Goal: Task Accomplishment & Management: Use online tool/utility

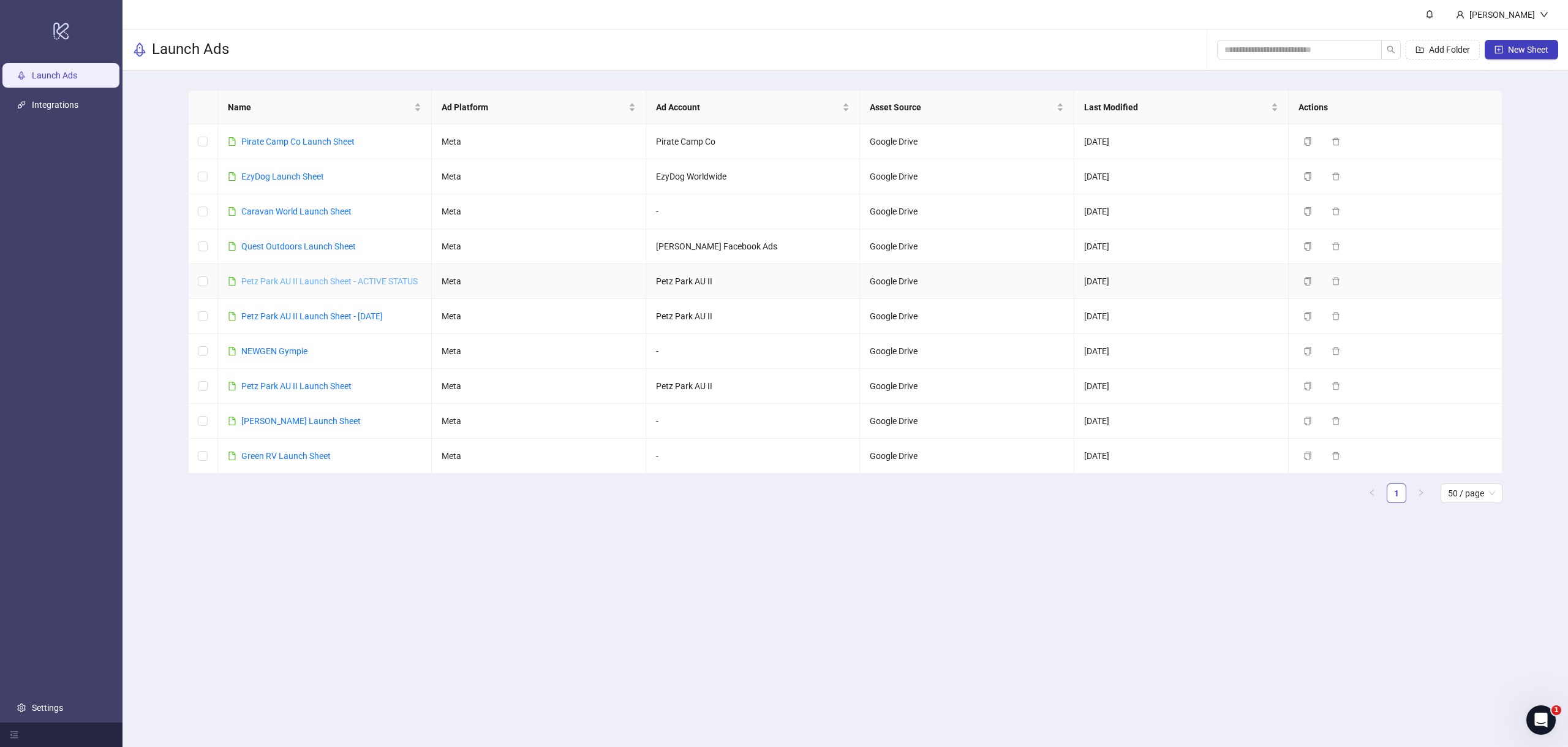
click at [298, 283] on link "Petz Park AU II Launch Sheet - ACTIVE STATUS" at bounding box center [329, 282] width 176 height 10
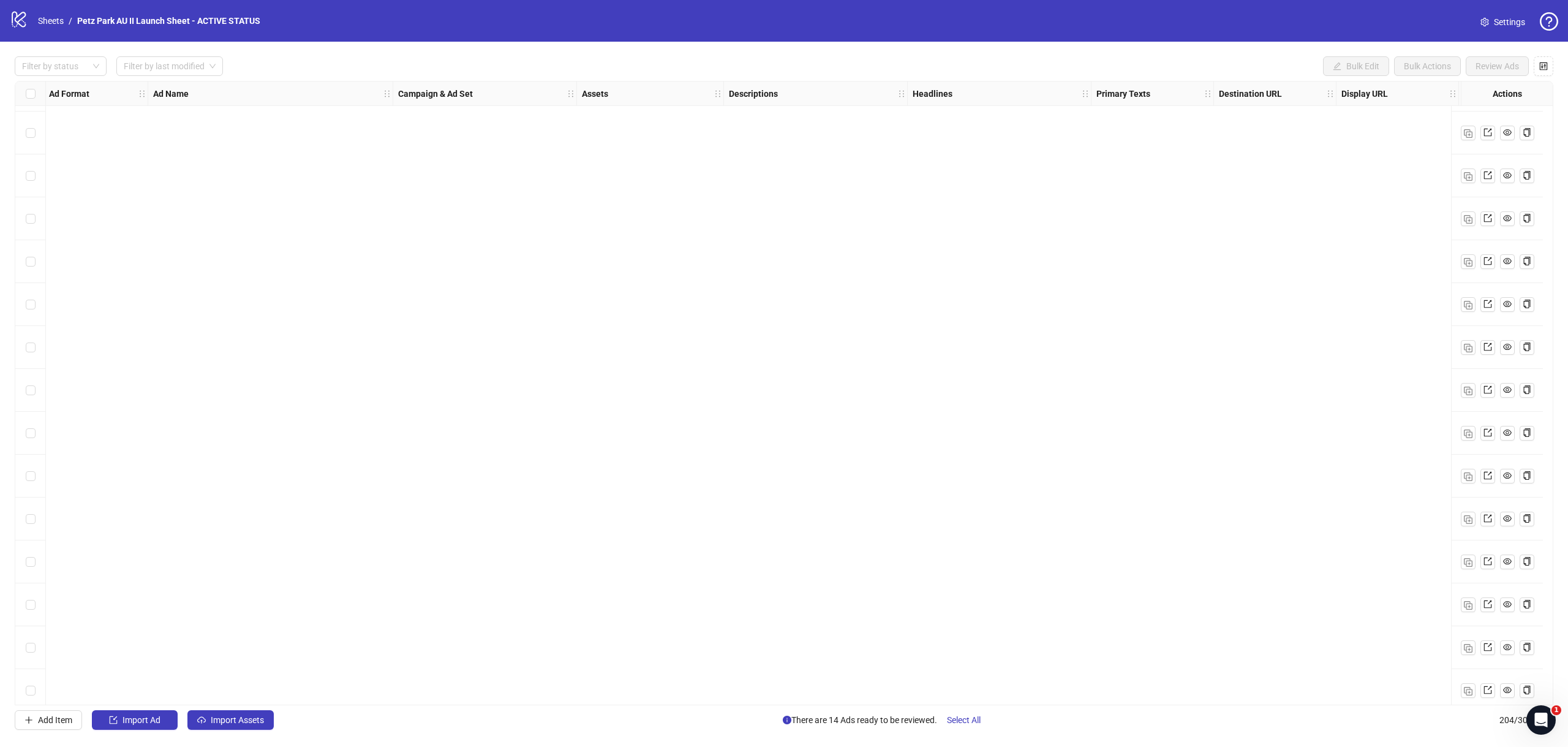
scroll to position [8153, 2]
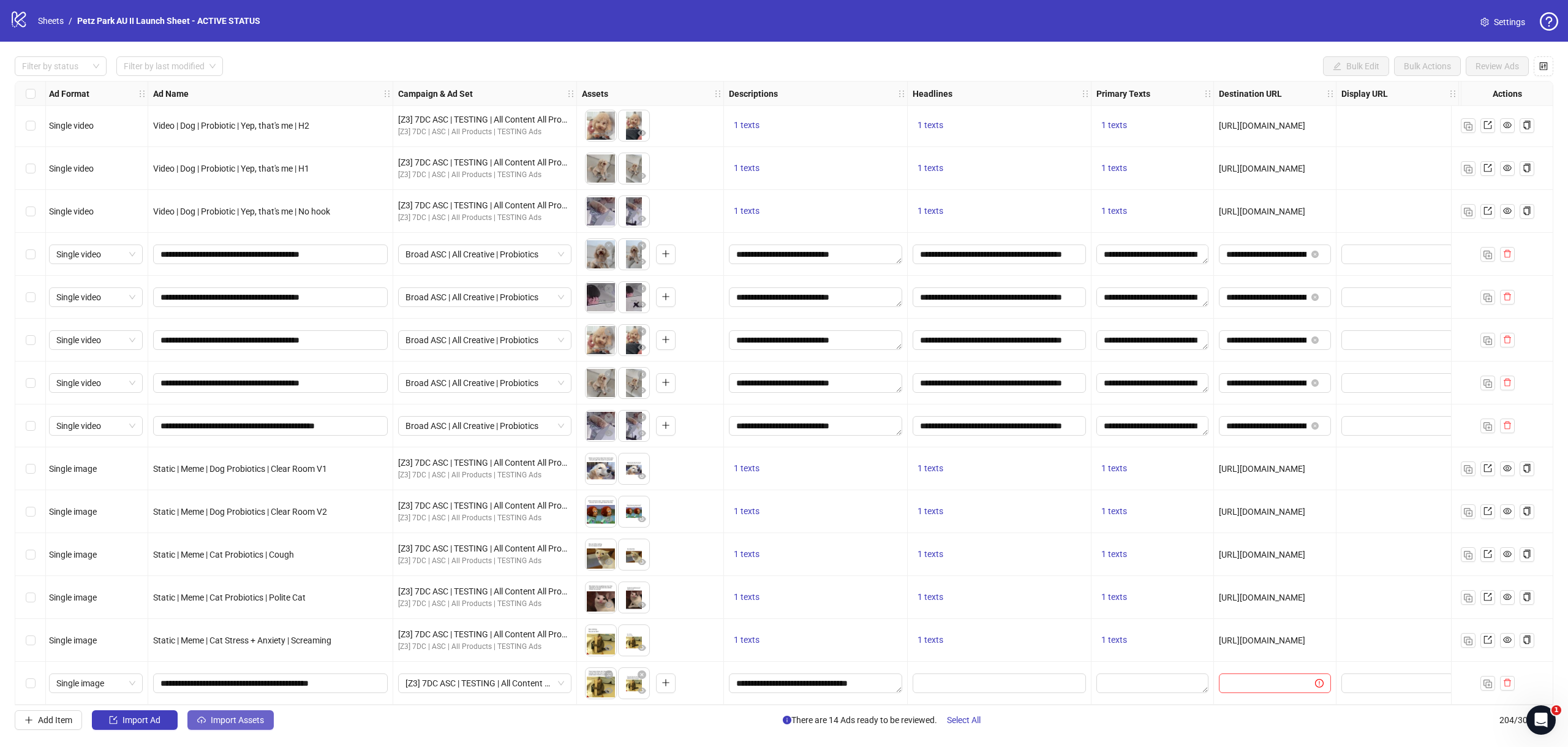
click at [209, 716] on button "Import Assets" at bounding box center [231, 719] width 87 height 20
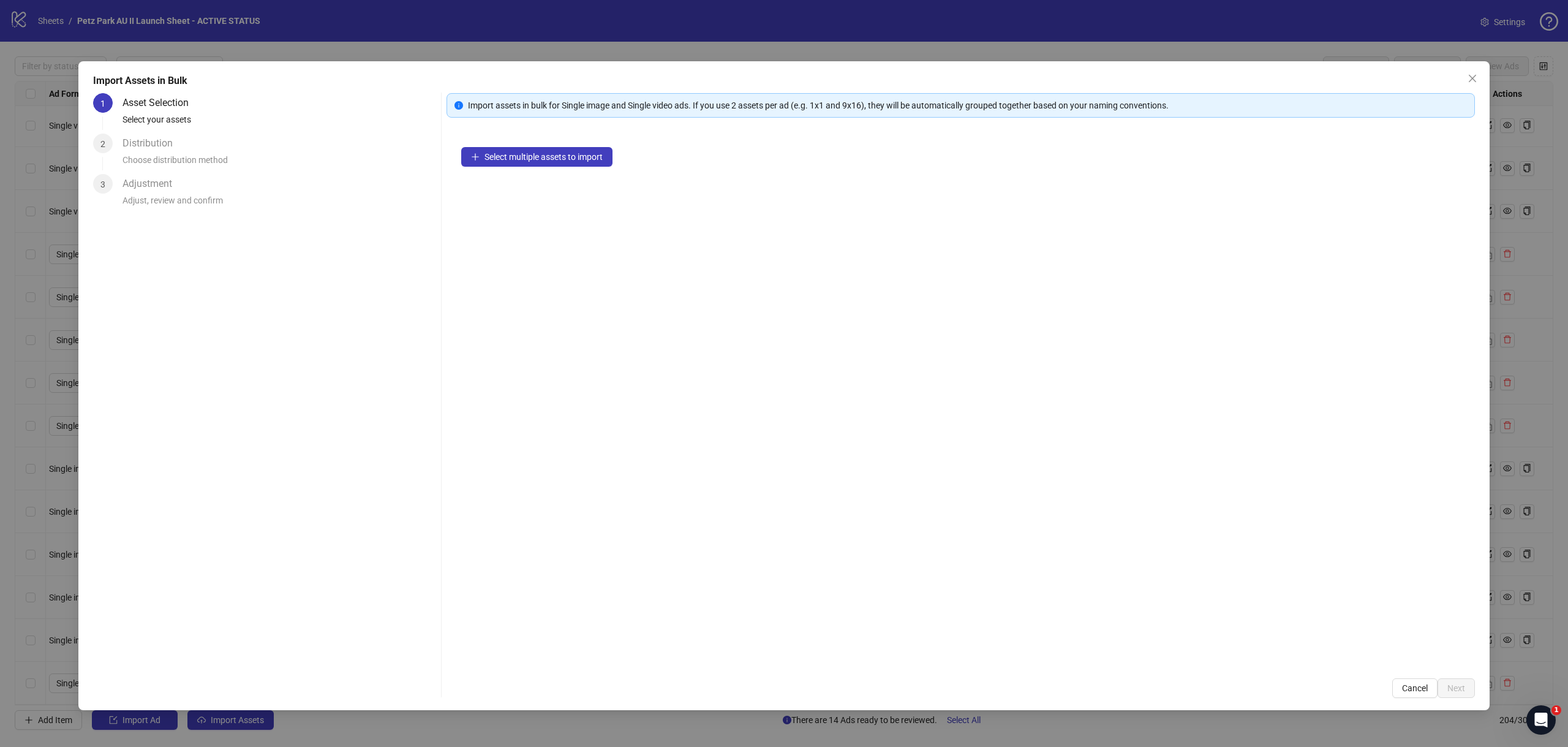
click at [535, 145] on div "Select multiple assets to import" at bounding box center [961, 398] width 1029 height 531
click at [532, 147] on button "Select multiple assets to import" at bounding box center [537, 157] width 151 height 20
click at [530, 150] on button "Select multiple assets to import" at bounding box center [537, 157] width 151 height 20
click at [519, 158] on span "Select multiple assets to import" at bounding box center [543, 157] width 118 height 10
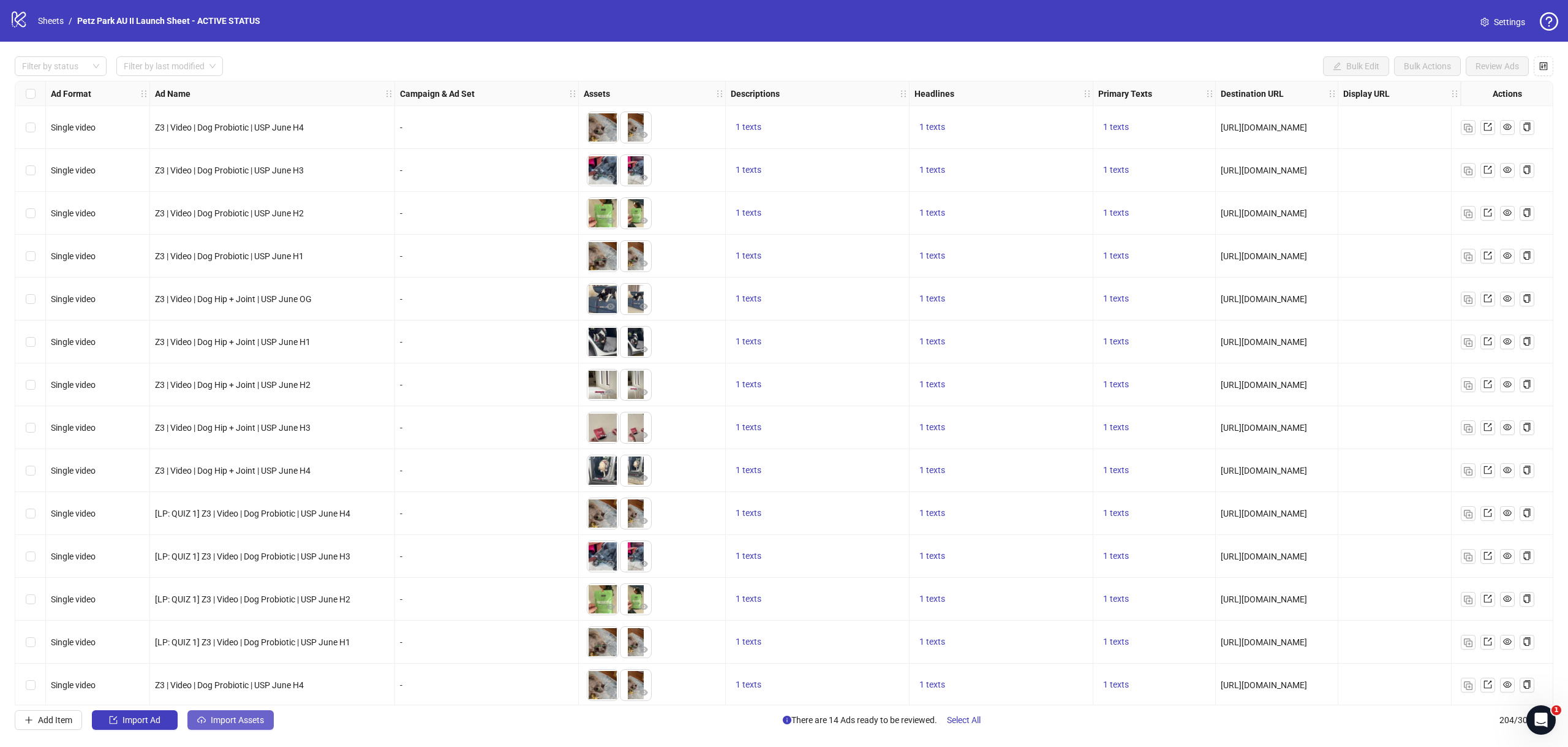
click at [250, 723] on span "Import Assets" at bounding box center [237, 720] width 54 height 10
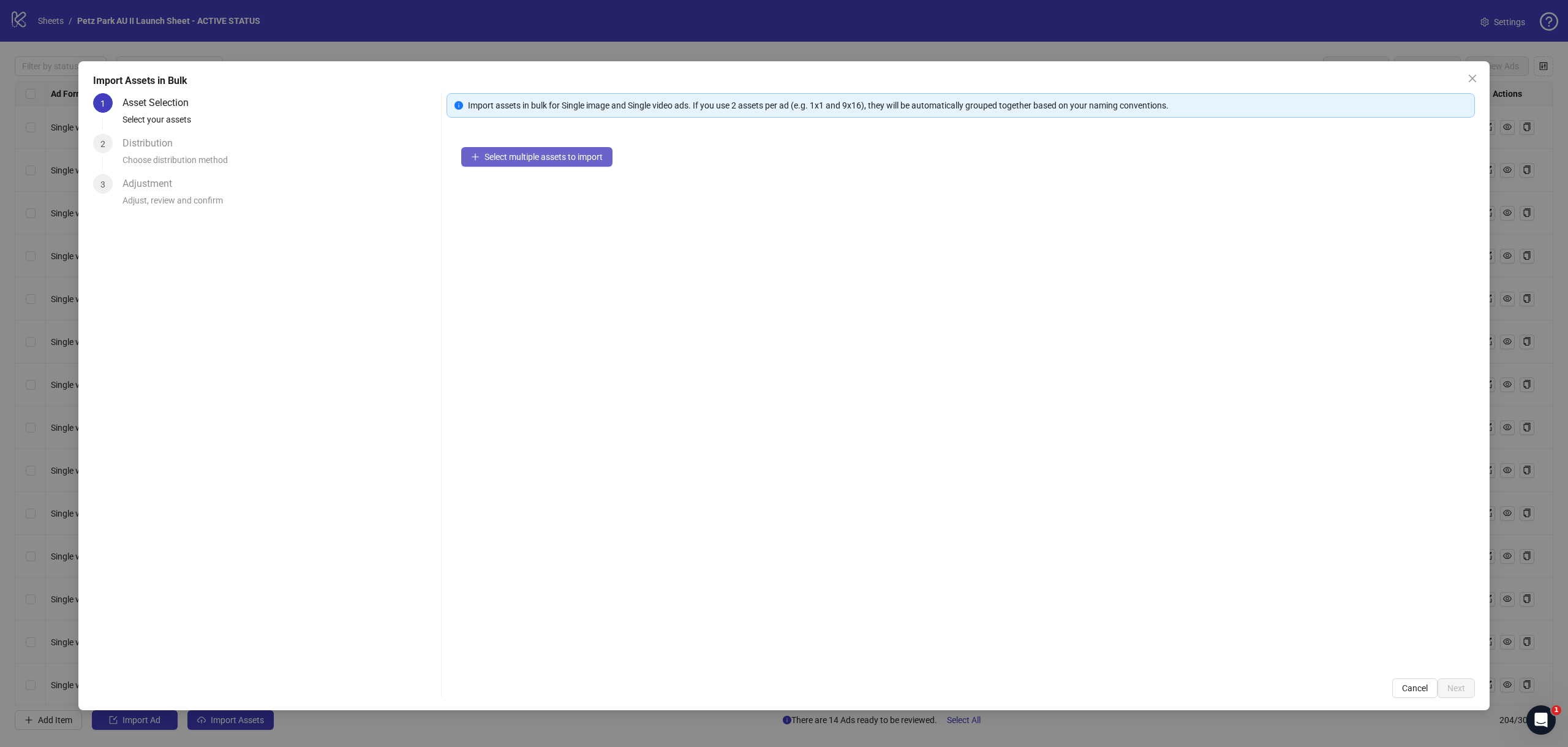
click at [499, 163] on button "Select multiple assets to import" at bounding box center [537, 157] width 151 height 20
click at [1444, 676] on div "Import assets in bulk for Single image and Single video ads. If you use 2 asset…" at bounding box center [961, 395] width 1029 height 605
click at [1449, 681] on button "Next" at bounding box center [1457, 687] width 37 height 20
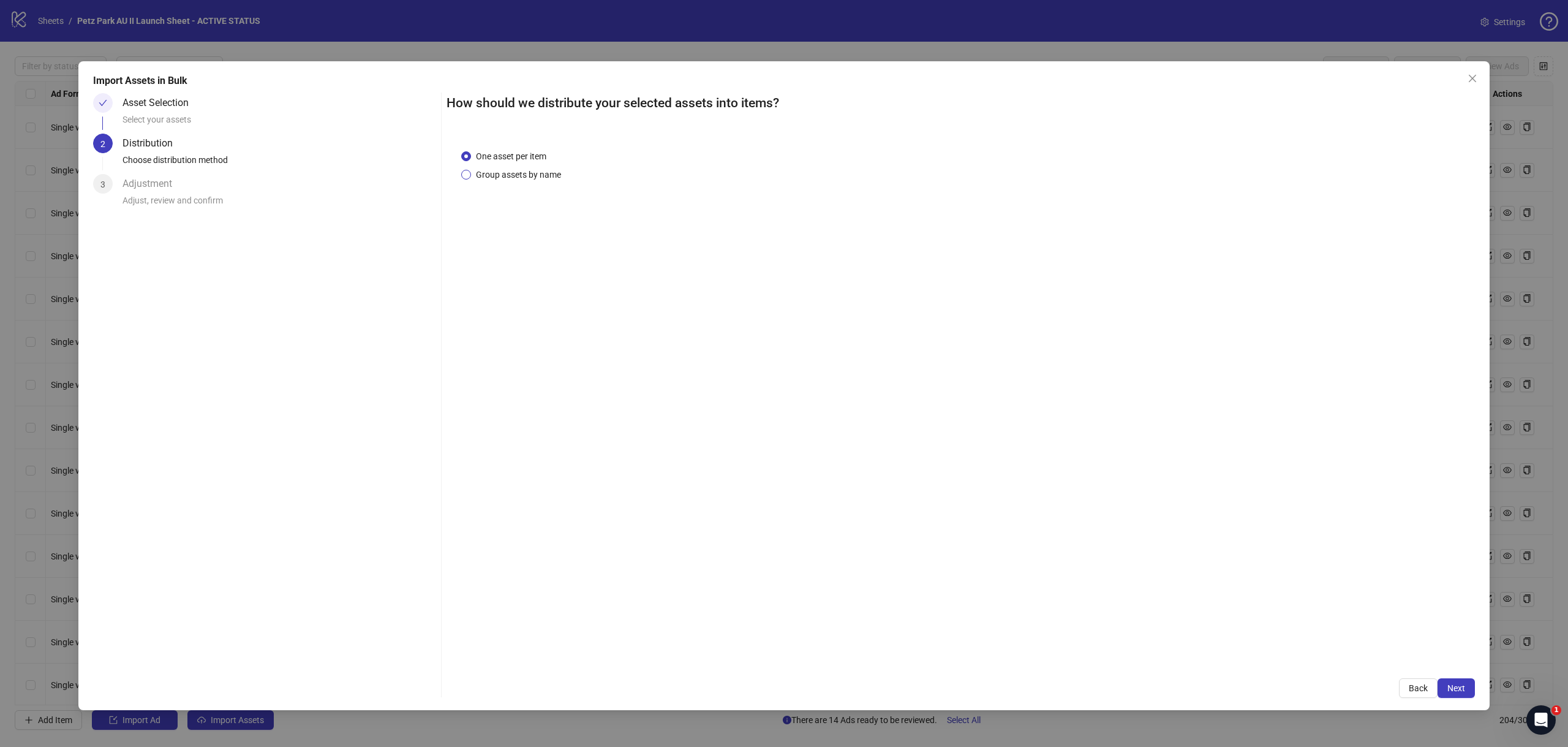
click at [533, 181] on div "One asset per item Group assets by name" at bounding box center [961, 399] width 1029 height 529
drag, startPoint x: 532, startPoint y: 178, endPoint x: 527, endPoint y: 185, distance: 8.6
click at [532, 177] on span "Group assets by name" at bounding box center [519, 174] width 95 height 14
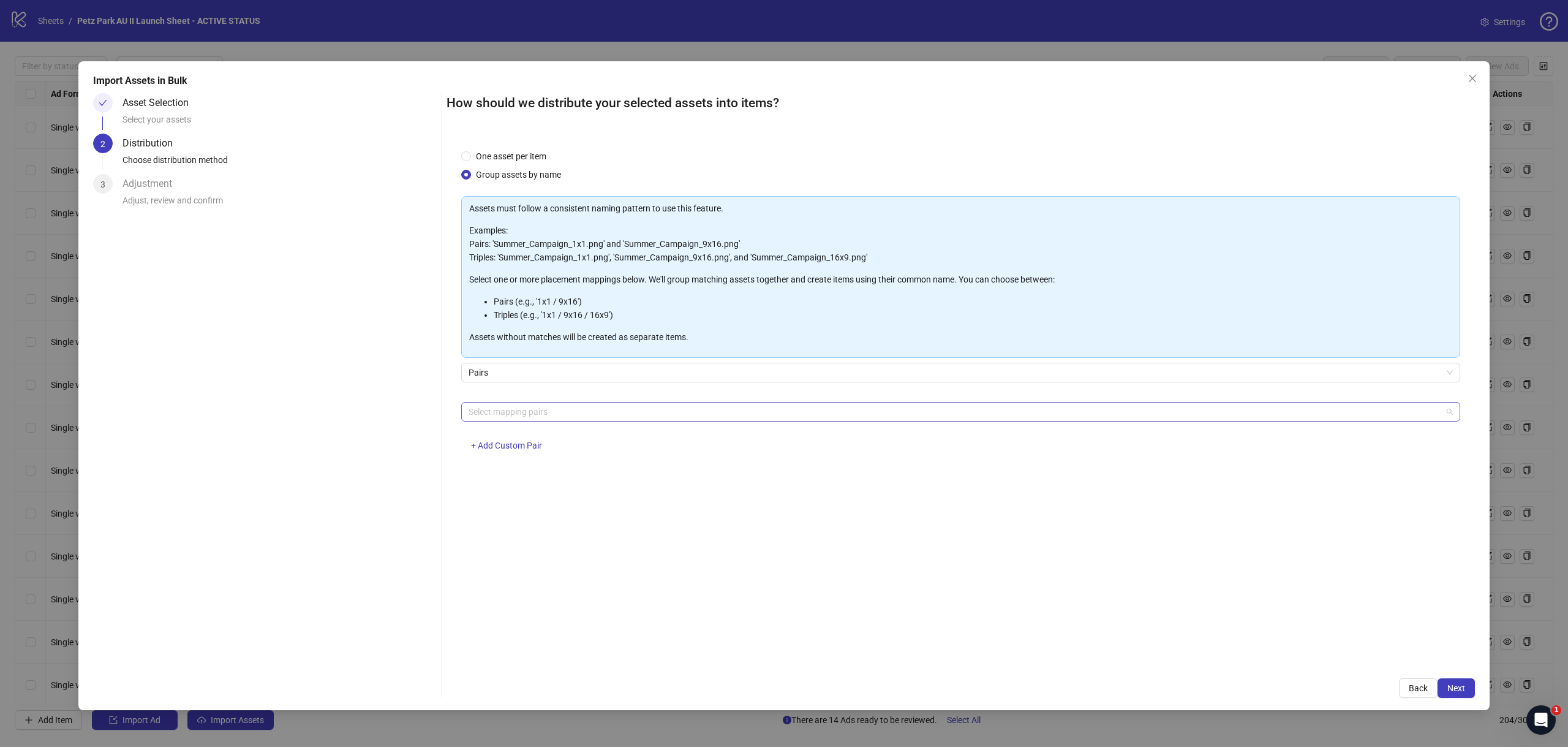
click at [501, 416] on div at bounding box center [954, 412] width 981 height 17
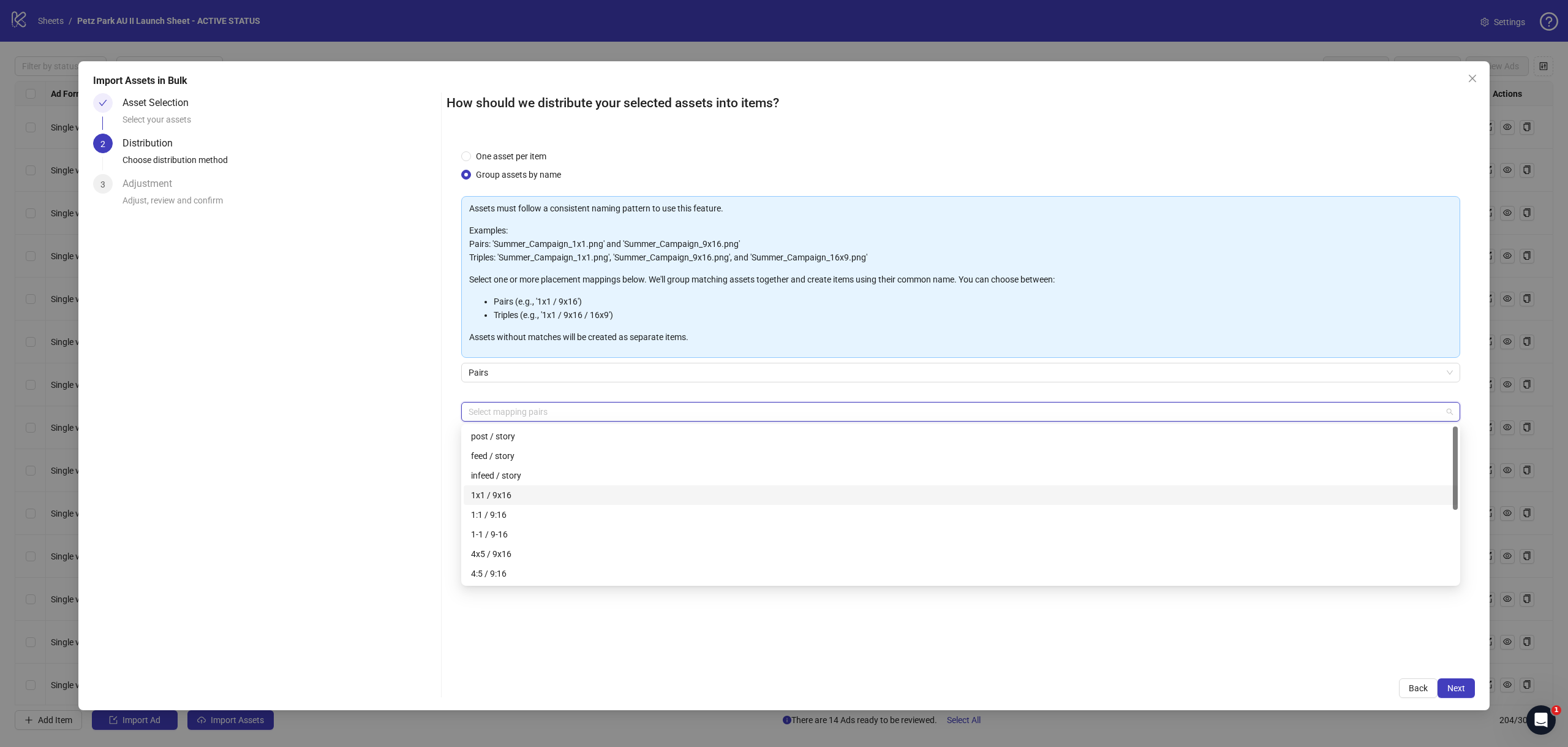
click at [565, 494] on div "1x1 / 9x16" at bounding box center [961, 495] width 979 height 14
click at [1460, 681] on button "Next" at bounding box center [1457, 687] width 37 height 20
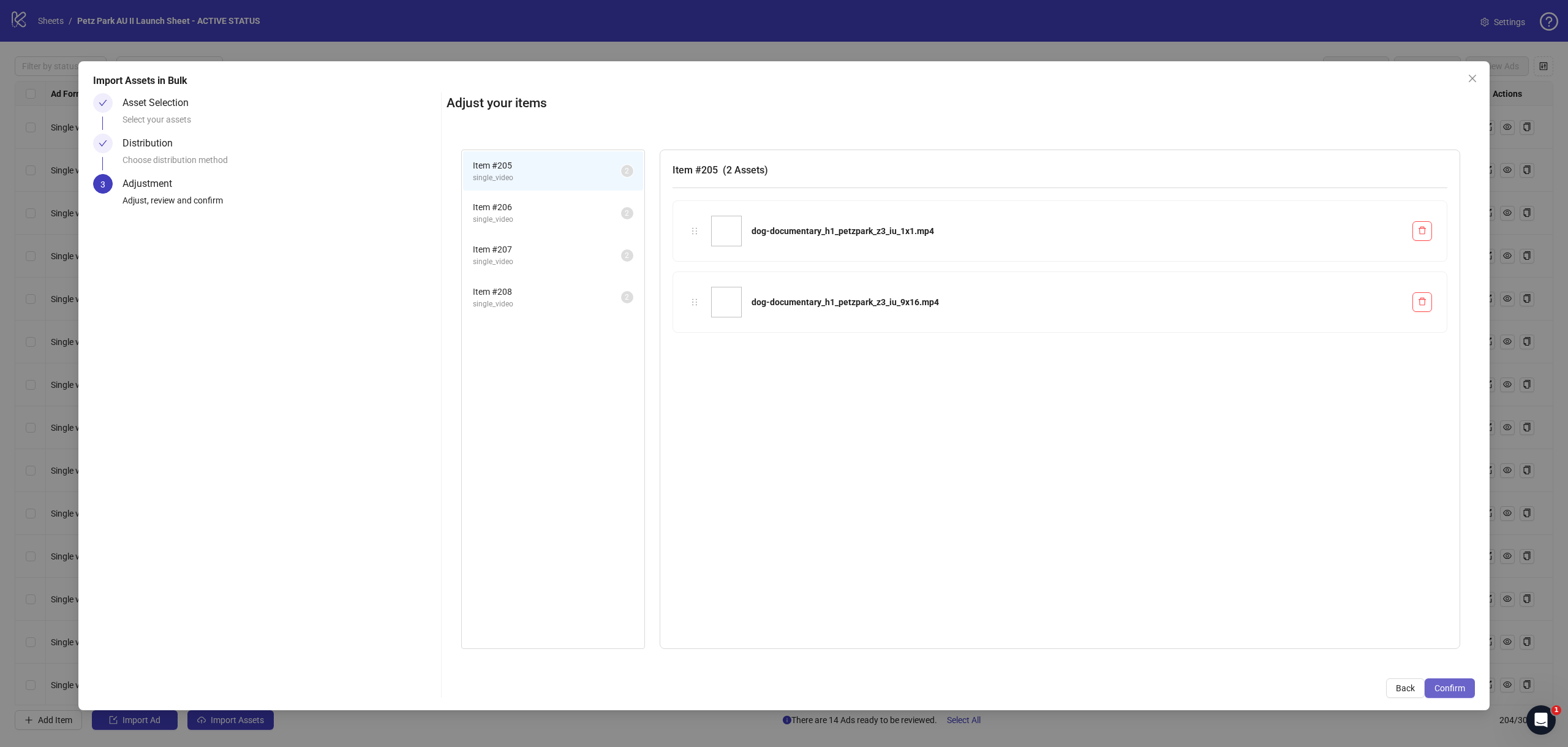
click at [1442, 681] on button "Confirm" at bounding box center [1450, 687] width 50 height 20
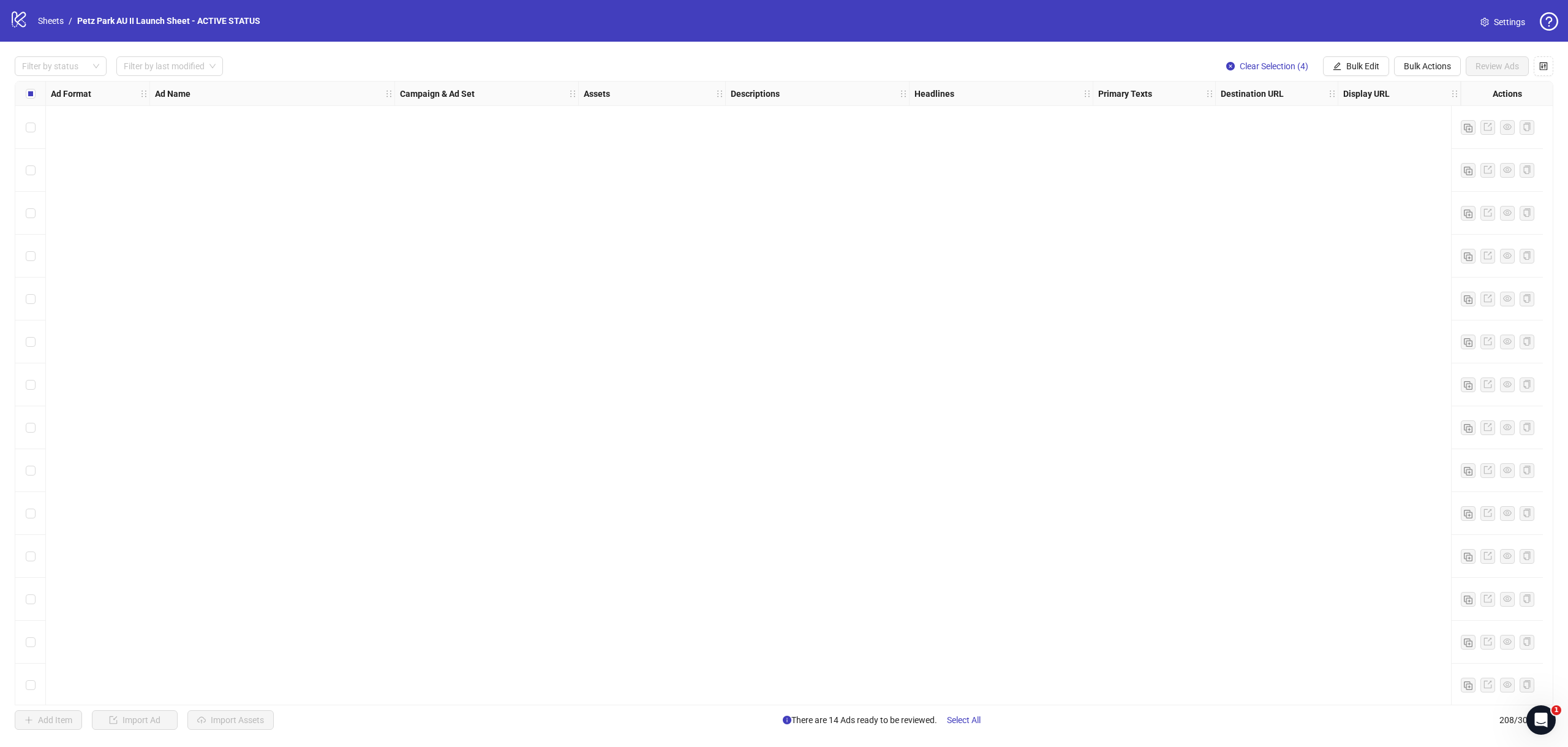
scroll to position [8324, 0]
